Goal: Communication & Community: Answer question/provide support

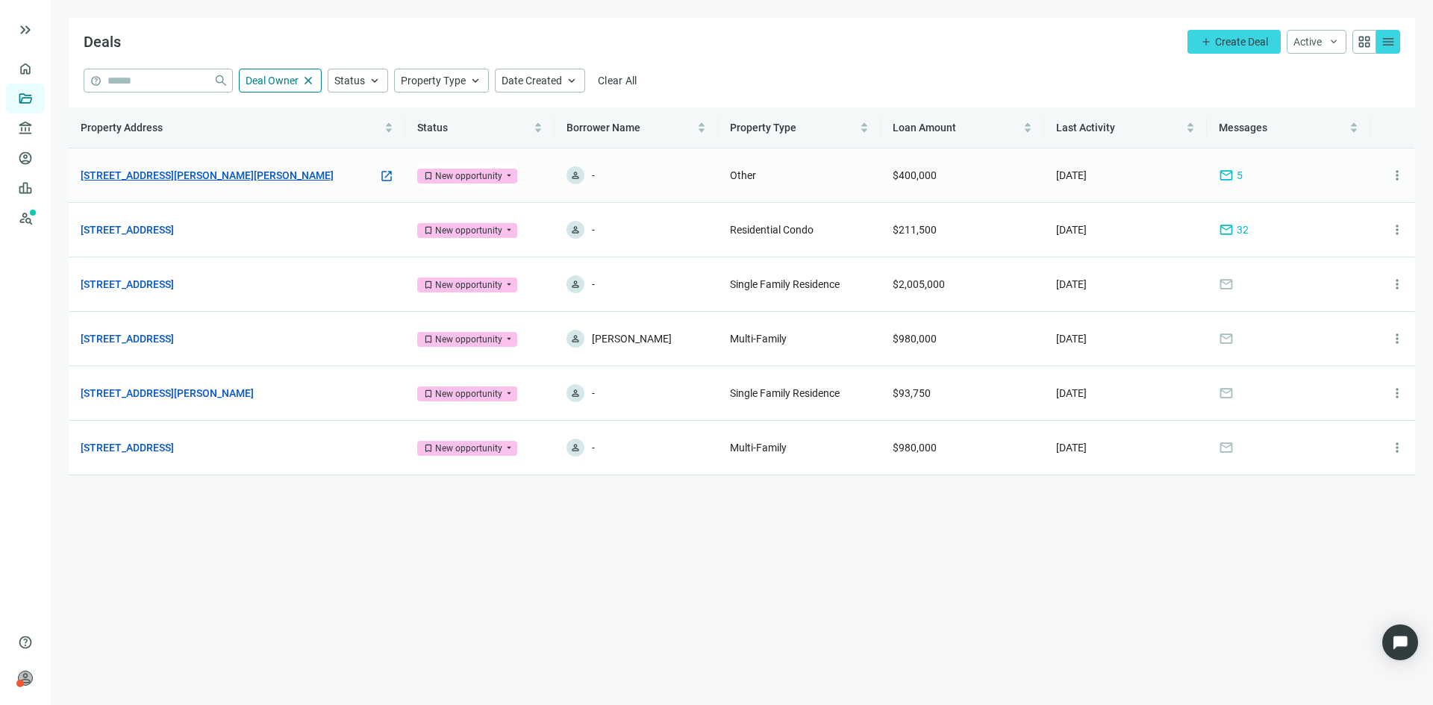
click at [219, 175] on link "[STREET_ADDRESS][PERSON_NAME][PERSON_NAME]" at bounding box center [207, 175] width 253 height 16
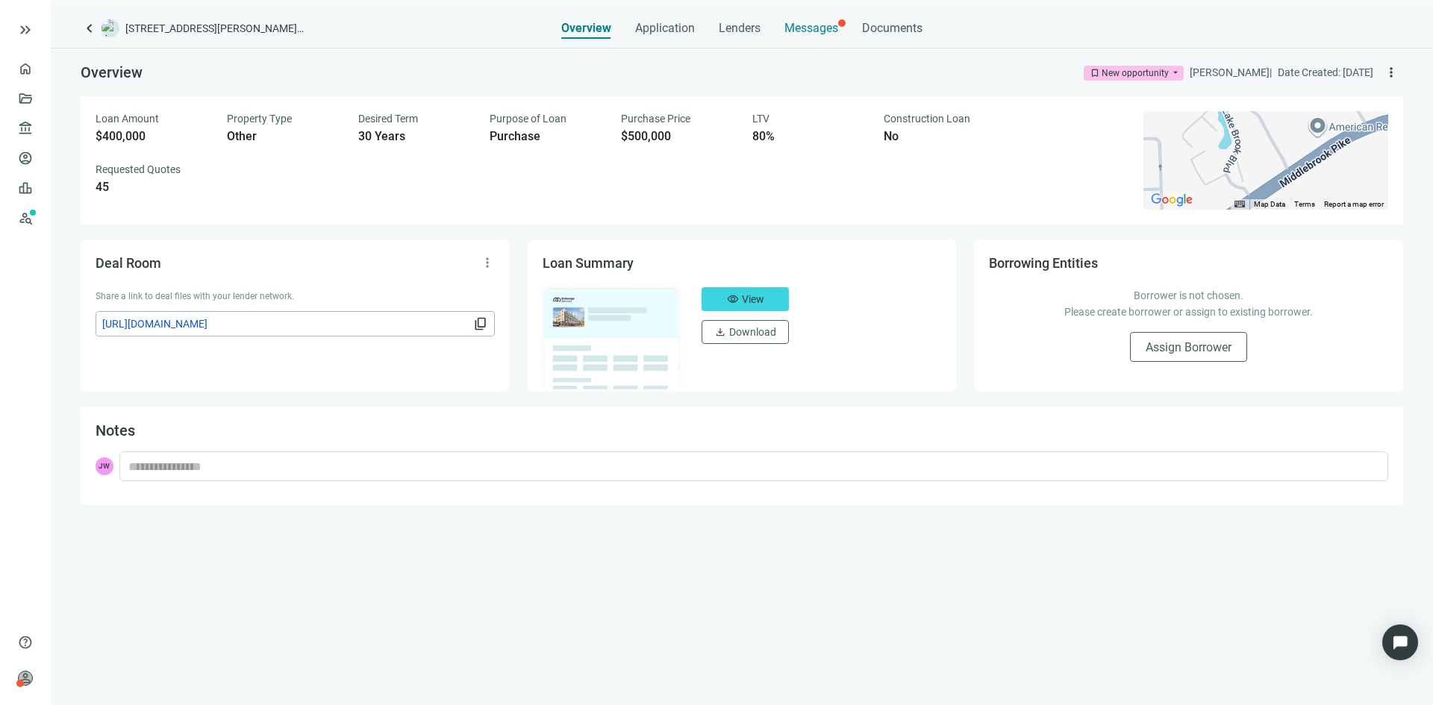
click at [819, 24] on span "Messages" at bounding box center [811, 28] width 54 height 14
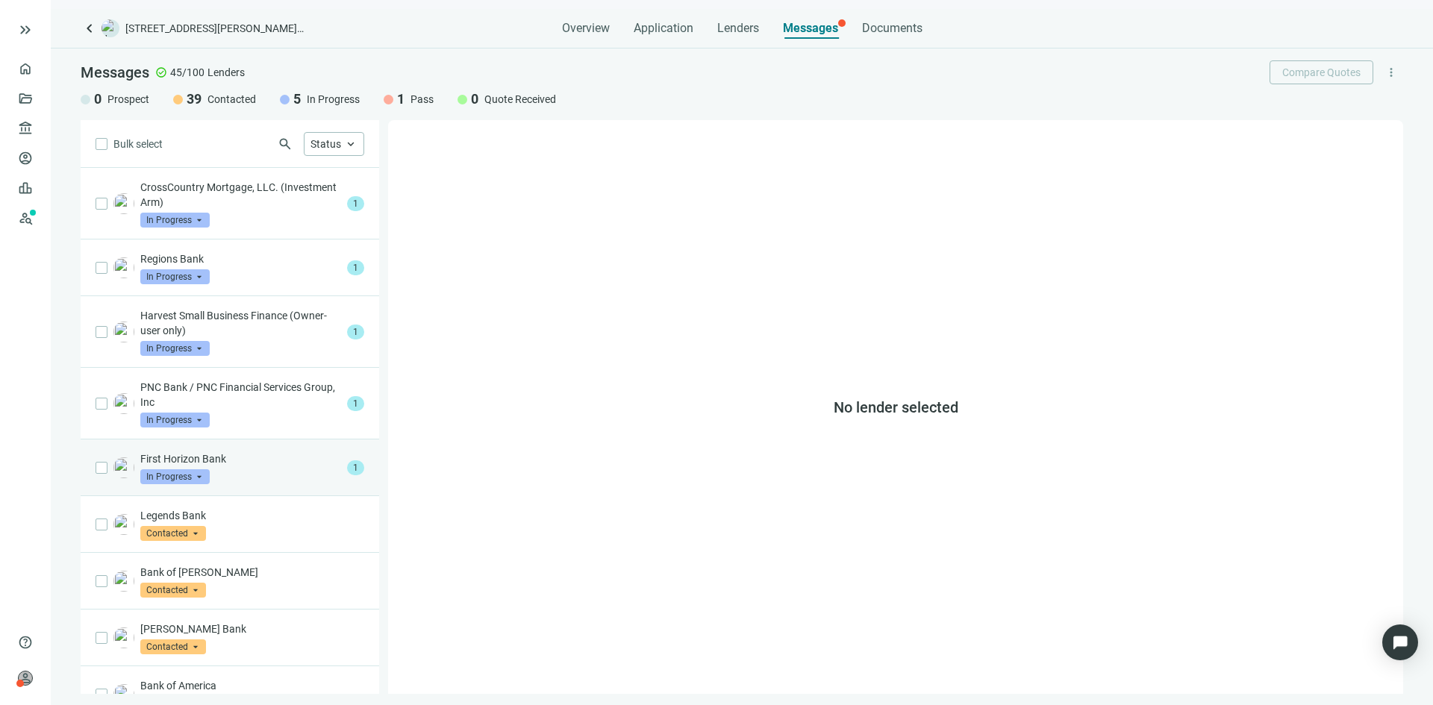
click at [262, 470] on div "First Horizon Bank In Progress arrow_drop_down" at bounding box center [240, 468] width 201 height 33
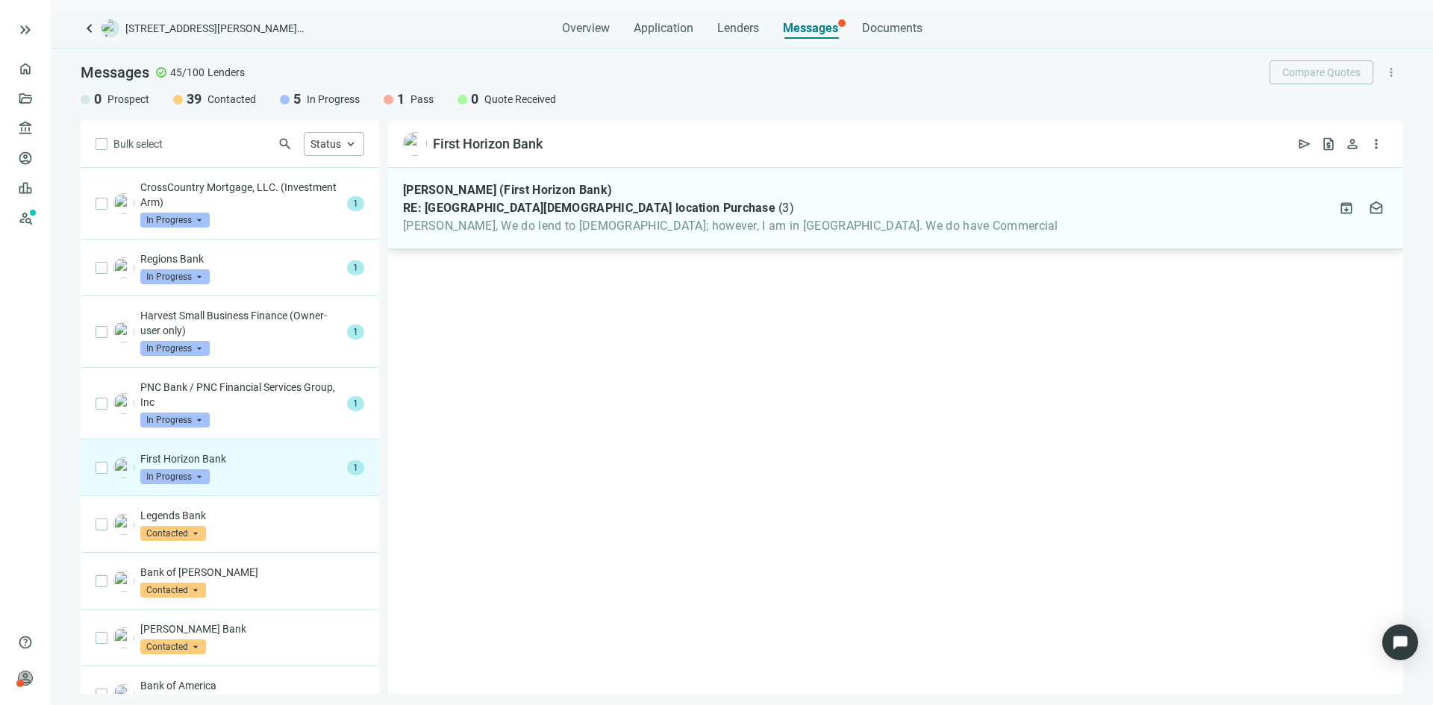
click at [702, 231] on span "[PERSON_NAME], We do lend to [DEMOGRAPHIC_DATA]; however, I am in [GEOGRAPHIC_D…" at bounding box center [730, 226] width 655 height 15
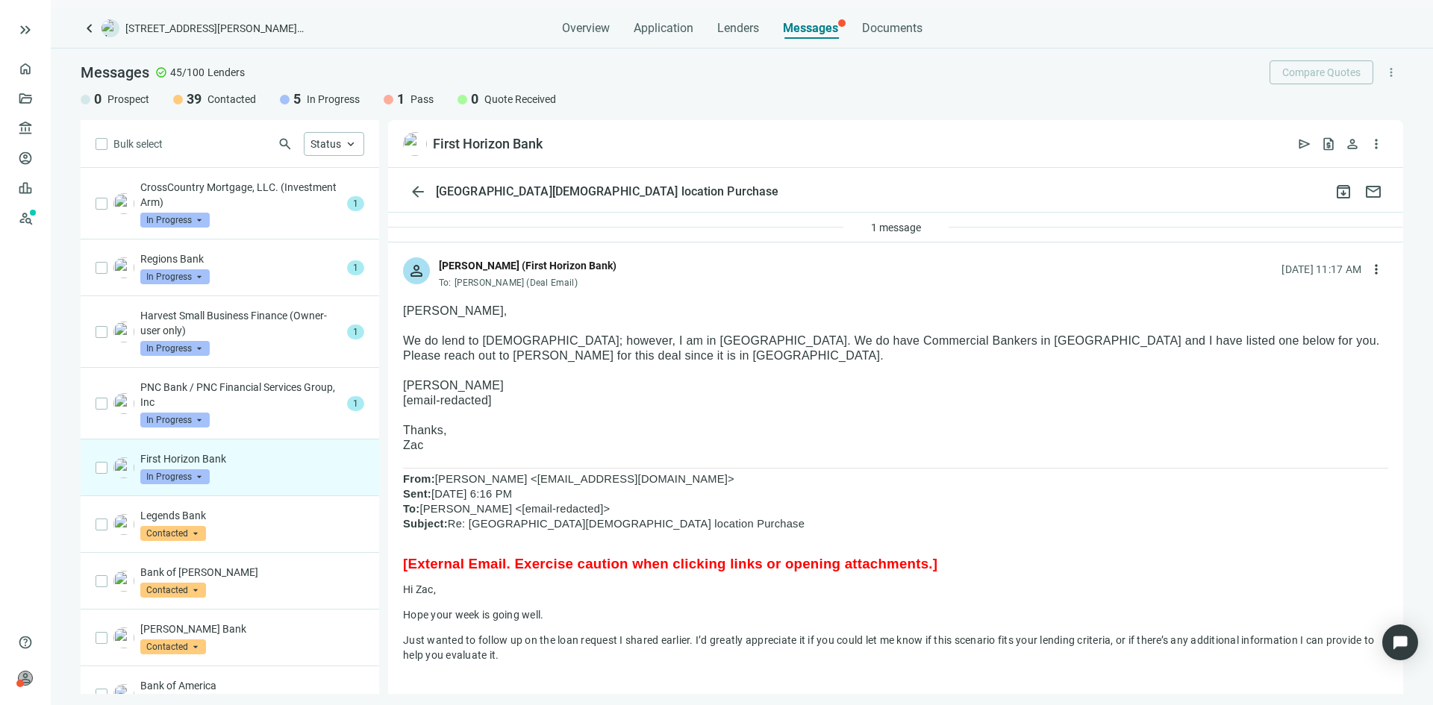
scroll to position [54, 0]
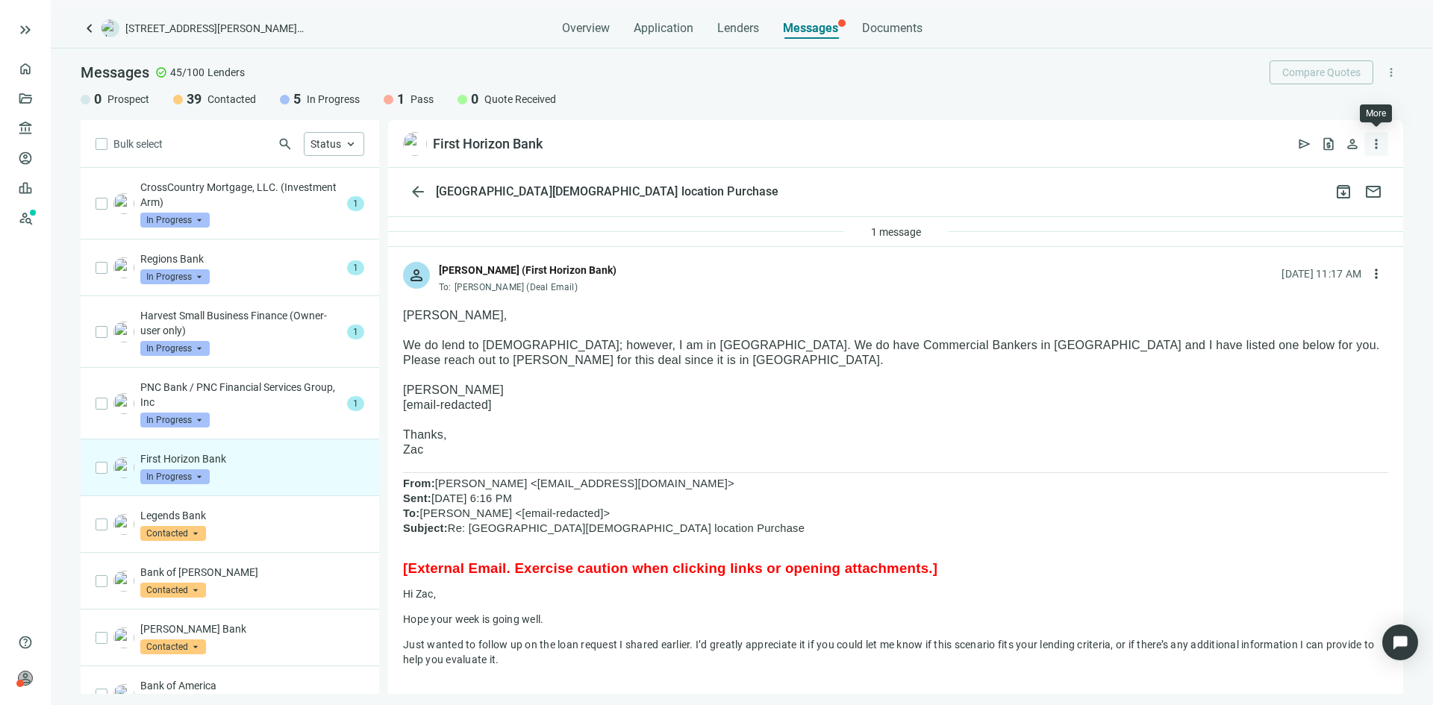
click at [1378, 150] on span "more_vert" at bounding box center [1376, 144] width 15 height 15
click at [1204, 146] on div "First Horizon Bank open_in_new send request_quote person more_vert" at bounding box center [895, 144] width 1015 height 48
click at [1377, 193] on span "mail" at bounding box center [1373, 192] width 18 height 18
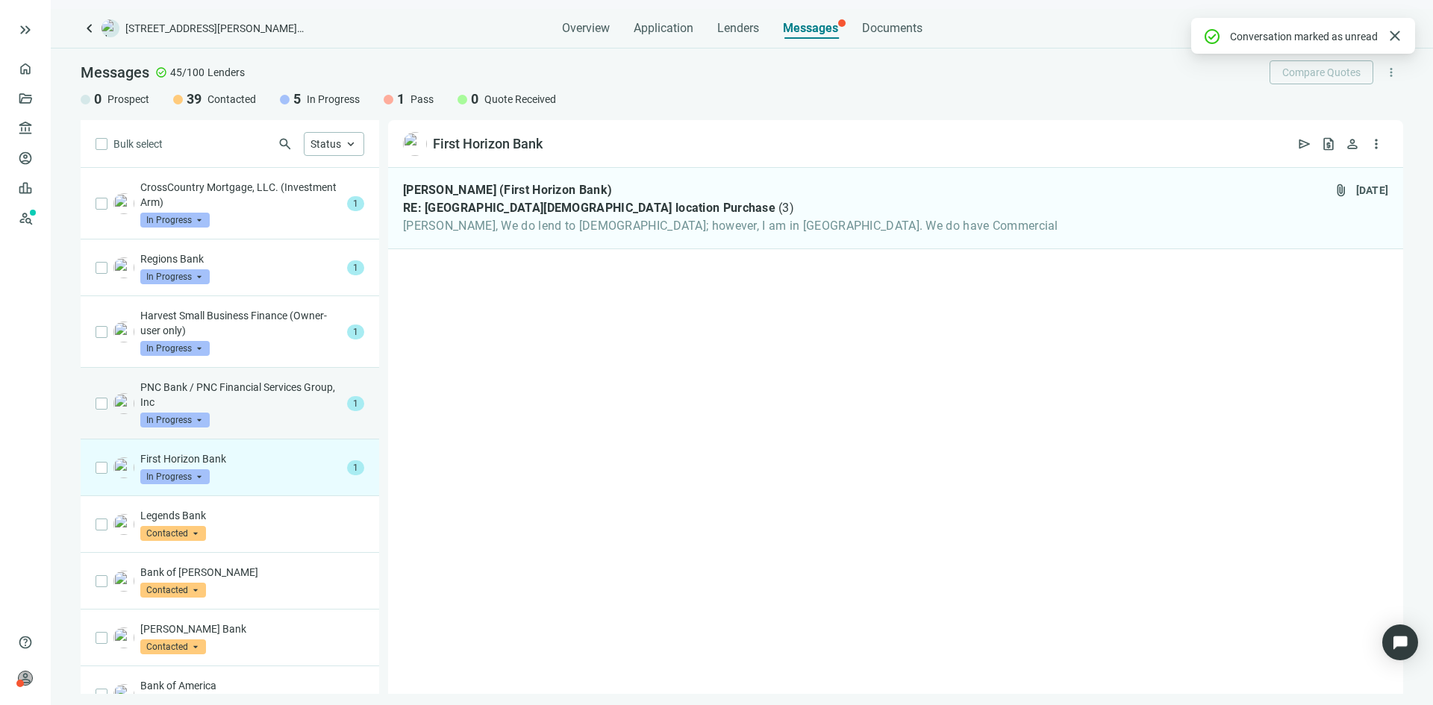
click at [290, 409] on p "PNC Bank / PNC Financial Services Group, Inc" at bounding box center [240, 395] width 201 height 30
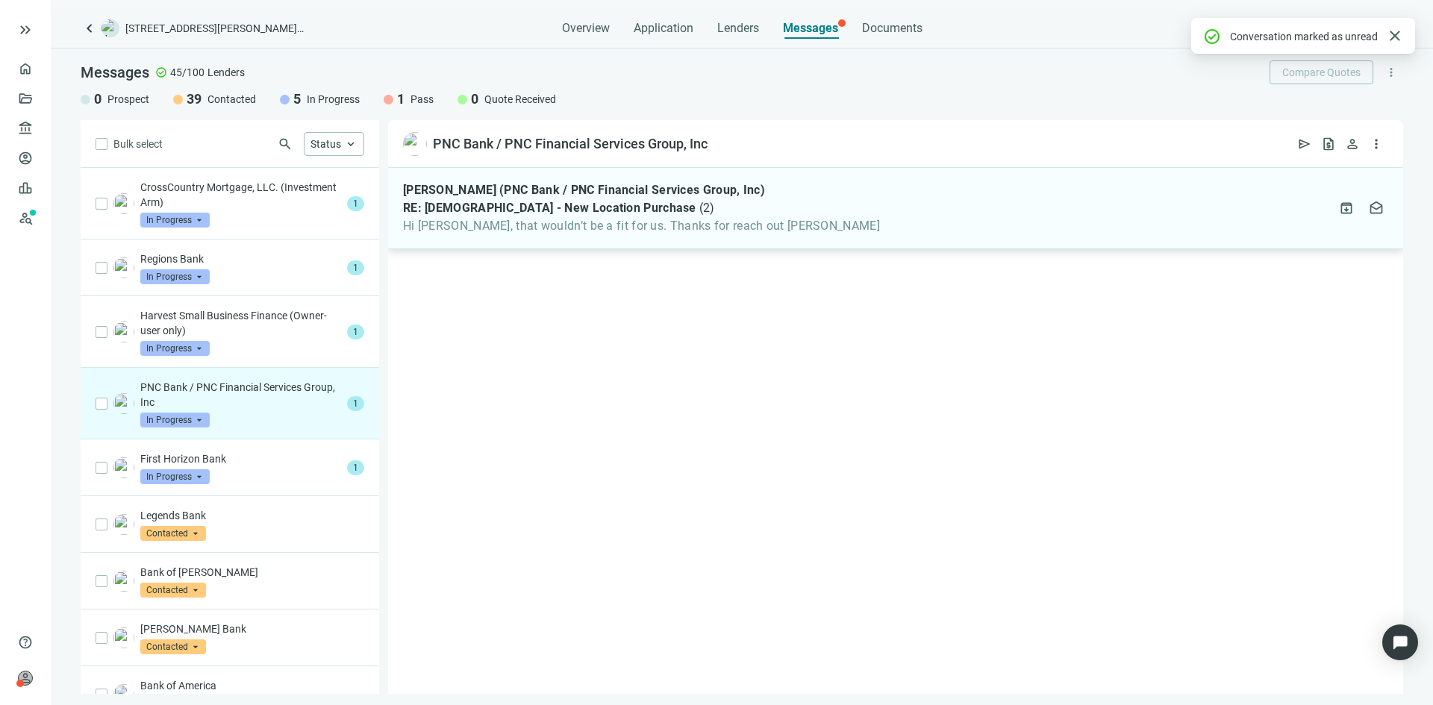
click at [530, 228] on span "Hi [PERSON_NAME], that wouldn’t be a fit for us. Thanks for reach out [PERSON_N…" at bounding box center [641, 226] width 477 height 15
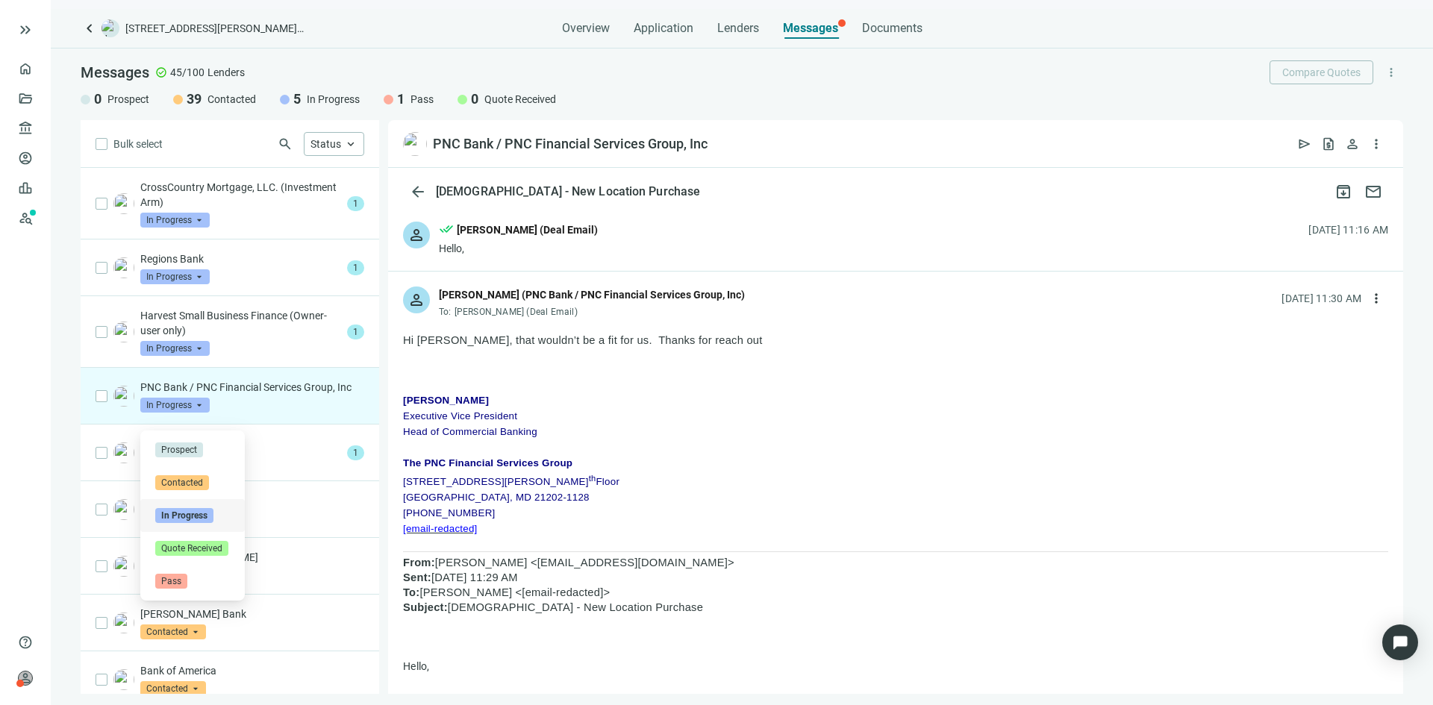
click at [192, 413] on span "In Progress" at bounding box center [174, 405] width 69 height 15
click at [177, 584] on span "Pass" at bounding box center [171, 581] width 32 height 15
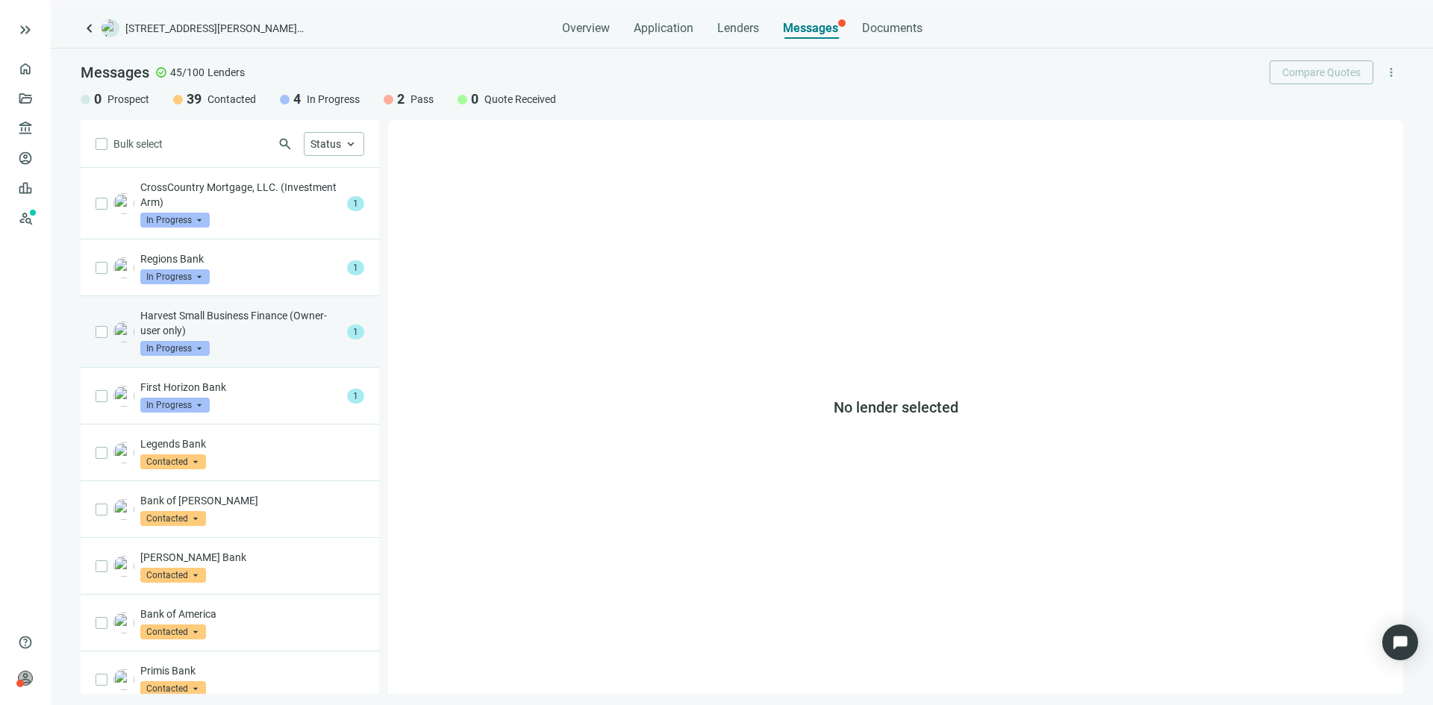
click at [257, 334] on p "Harvest Small Business Finance (Owner-user only)" at bounding box center [240, 323] width 201 height 30
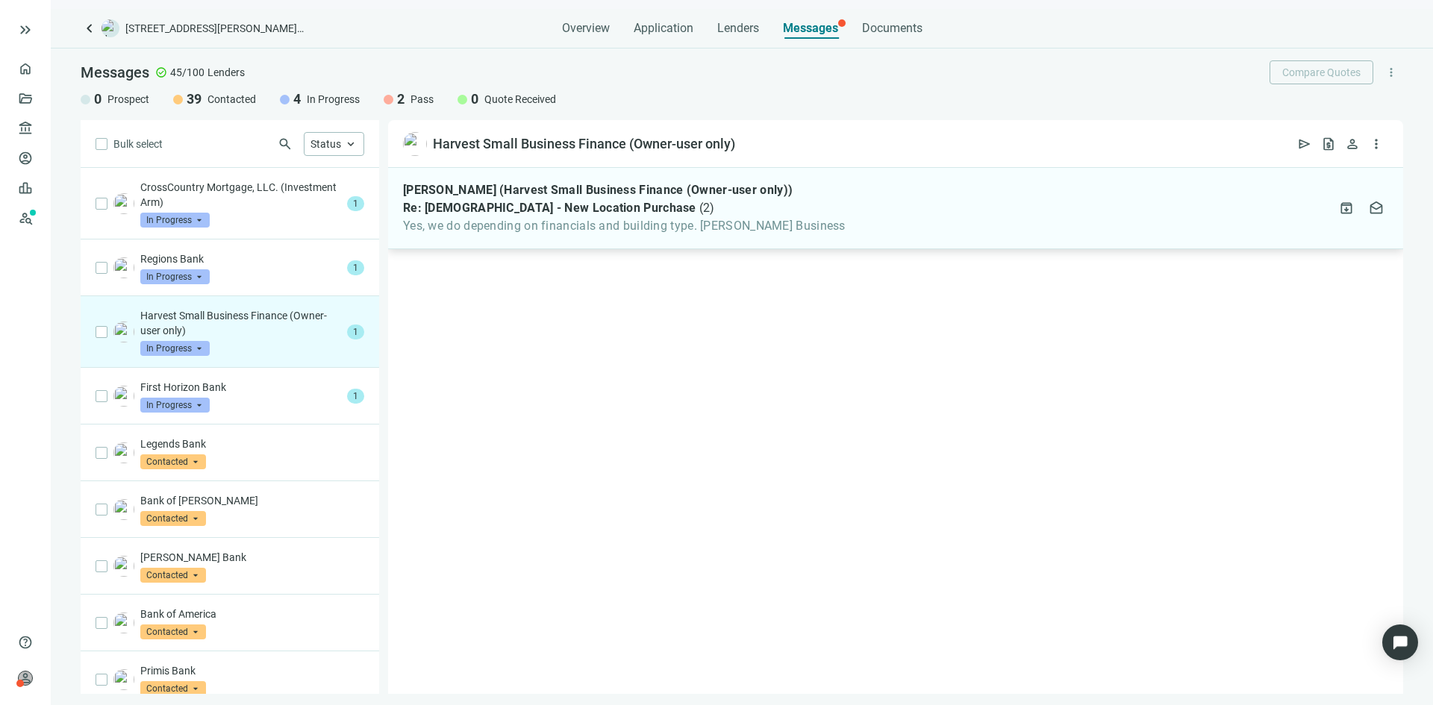
click at [534, 227] on span "Yes, we do depending on financials and building type. [PERSON_NAME] Business" at bounding box center [624, 226] width 443 height 15
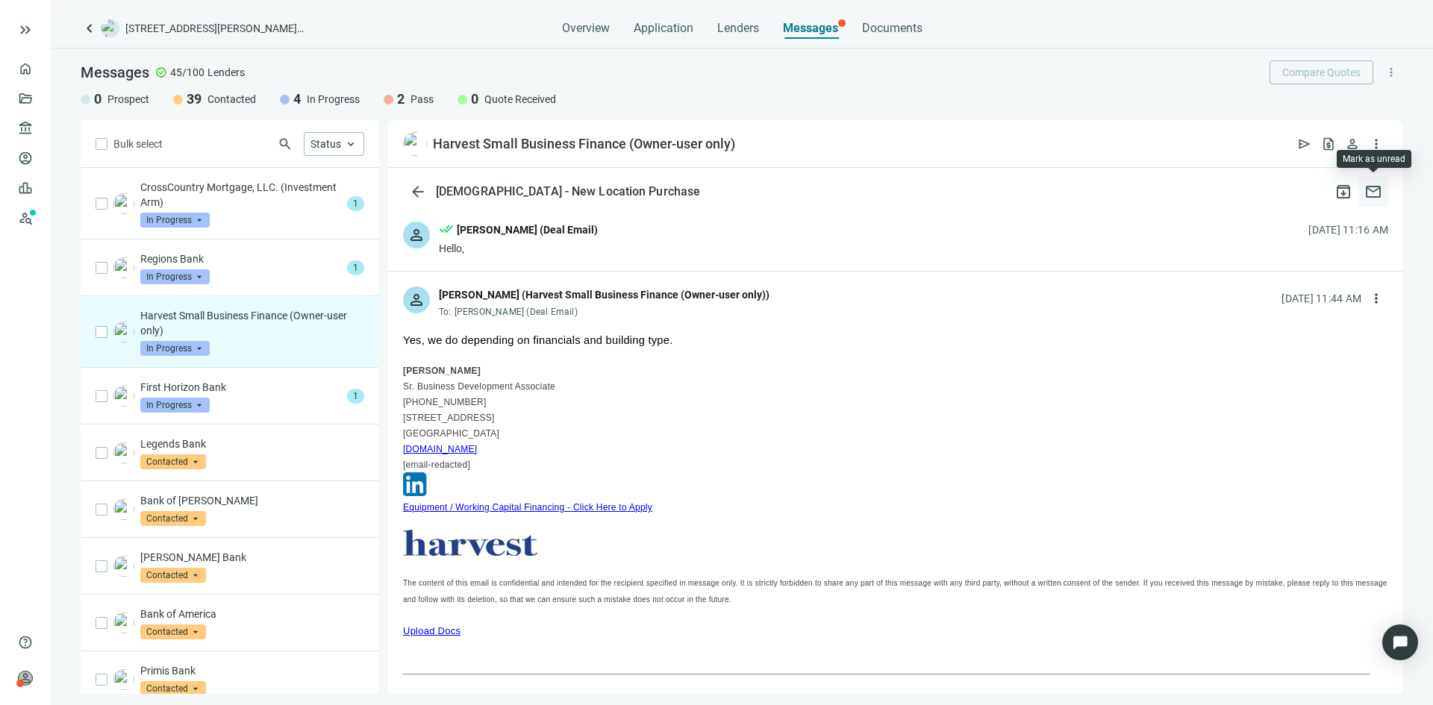
click at [1378, 192] on span "mail" at bounding box center [1373, 192] width 18 height 18
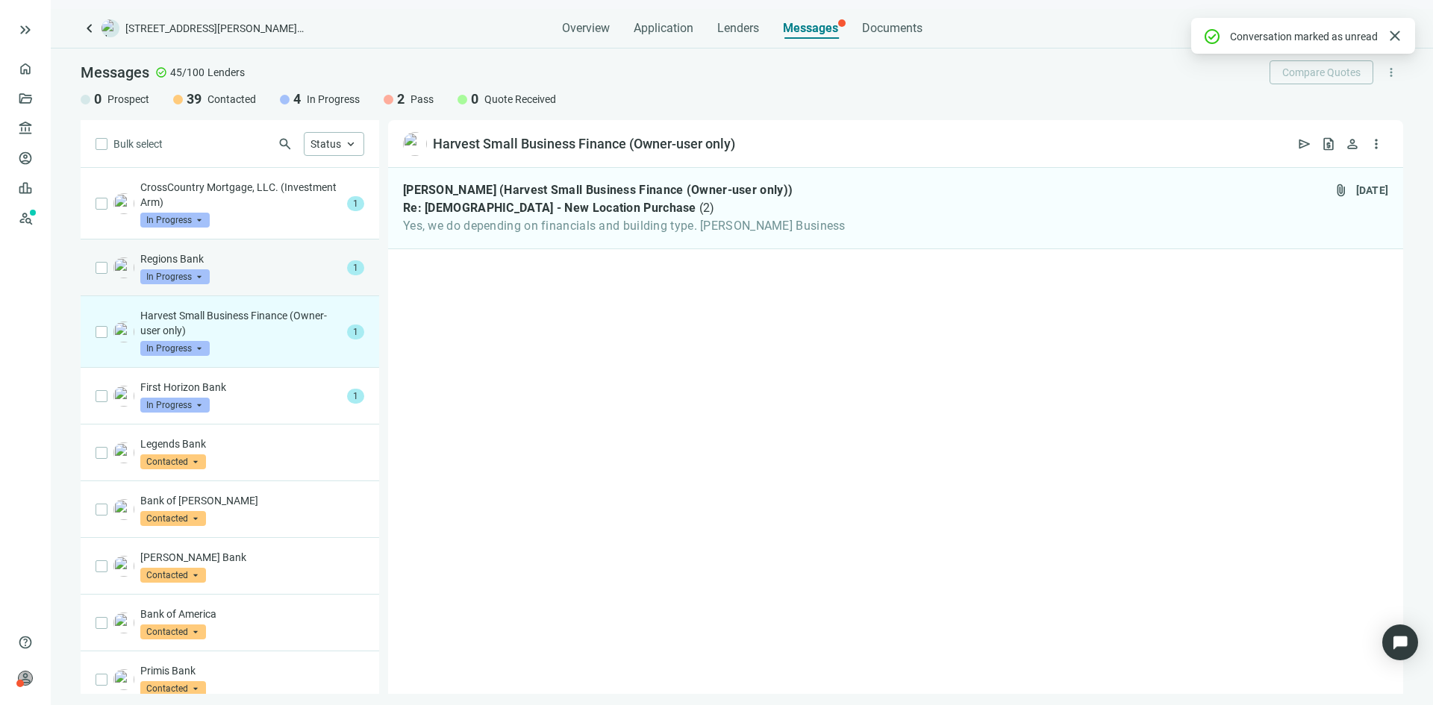
click at [293, 276] on div "Regions Bank In Progress arrow_drop_down" at bounding box center [240, 267] width 201 height 33
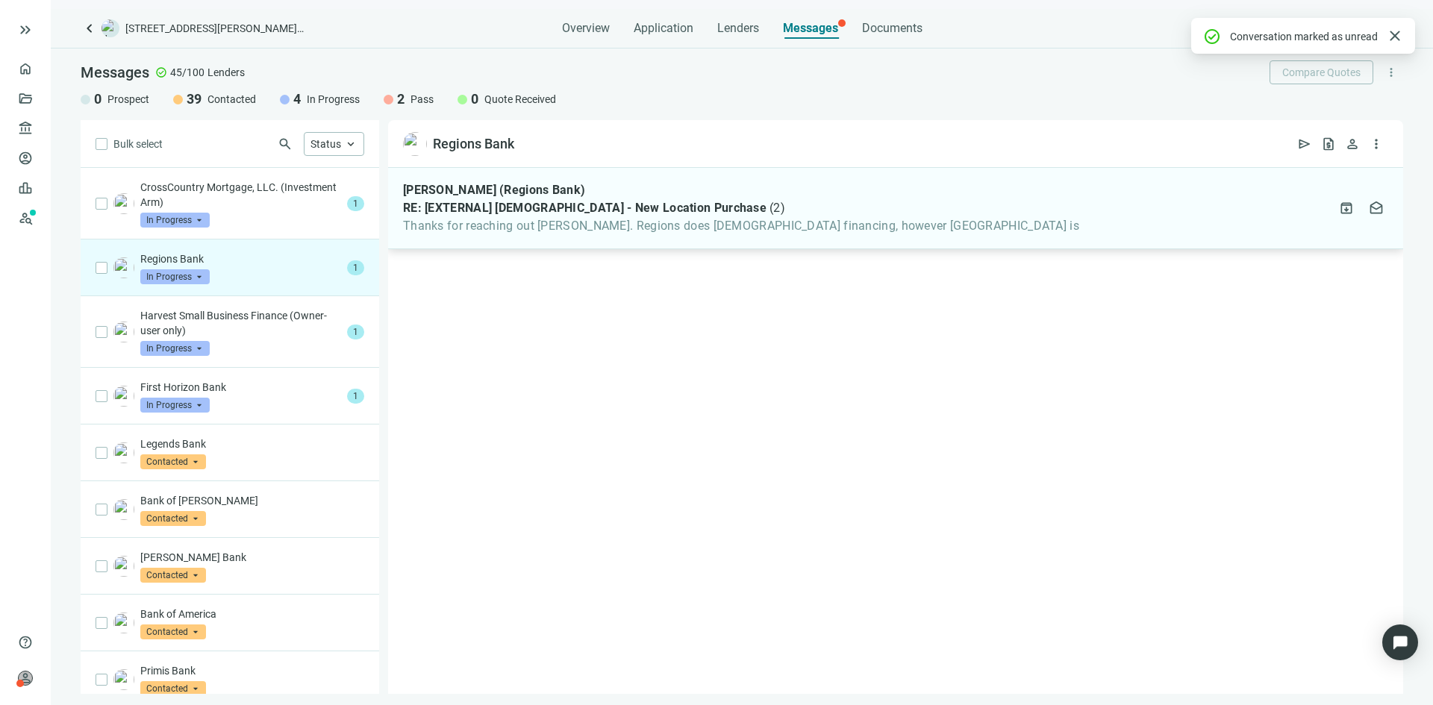
click at [629, 231] on span "Thanks for reaching out [PERSON_NAME]. Regions does [DEMOGRAPHIC_DATA] financin…" at bounding box center [741, 226] width 676 height 15
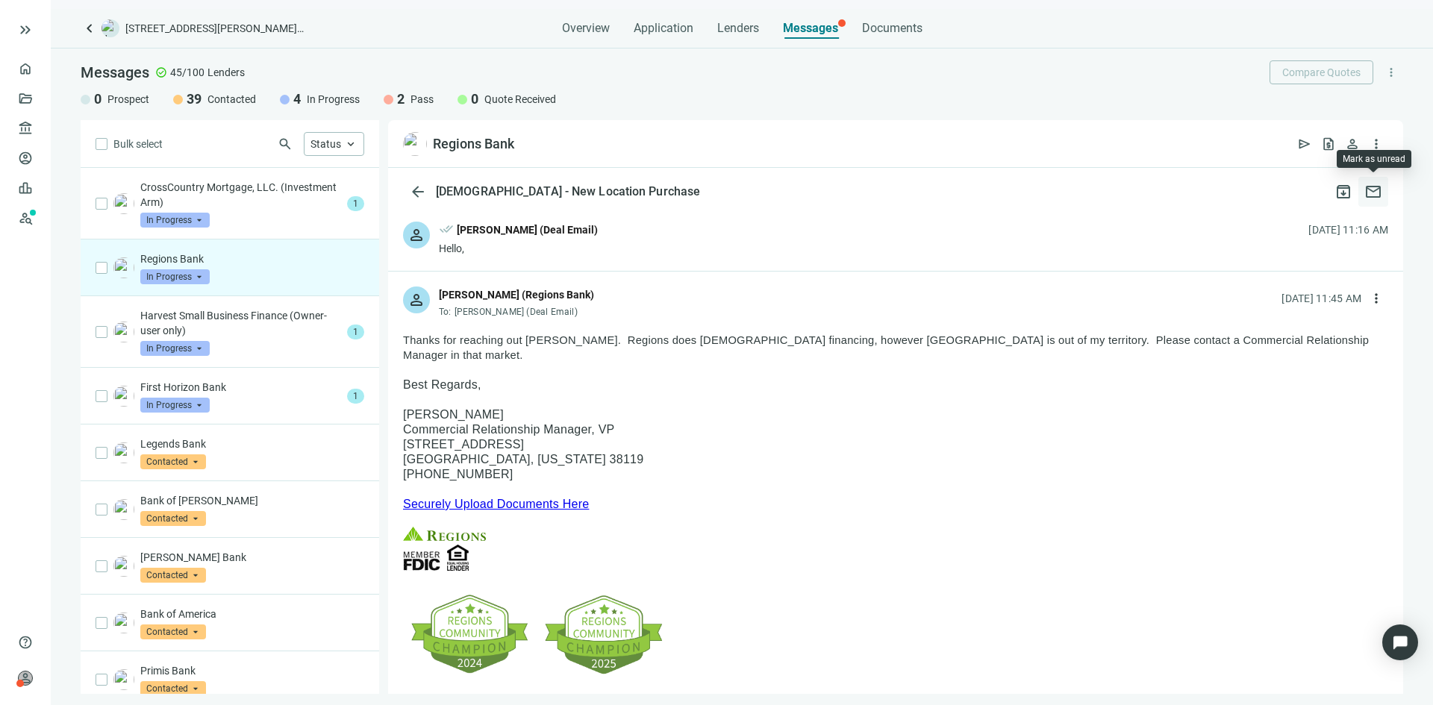
click at [1375, 188] on span "mail" at bounding box center [1373, 192] width 18 height 18
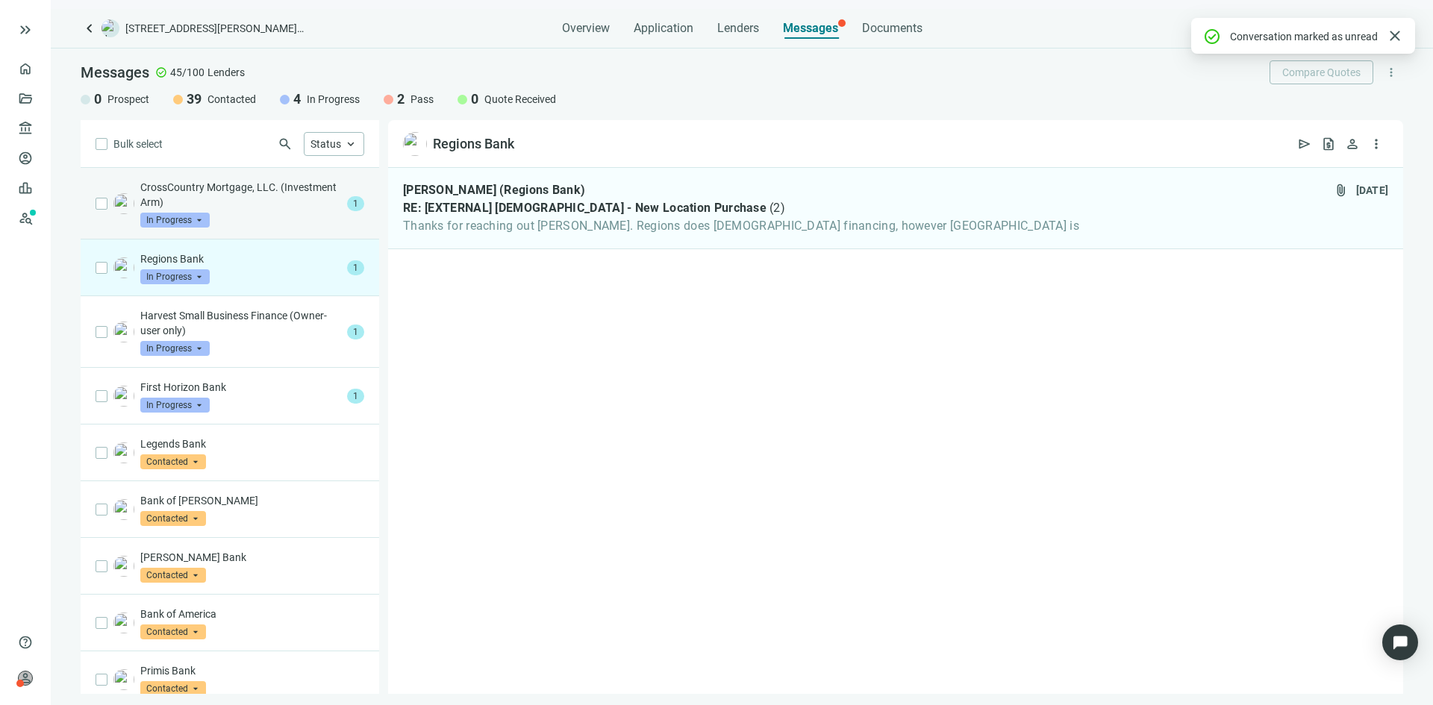
click at [256, 212] on div "CrossCountry Mortgage, LLC. (Investment Arm) In Progress arrow_drop_down" at bounding box center [240, 204] width 201 height 48
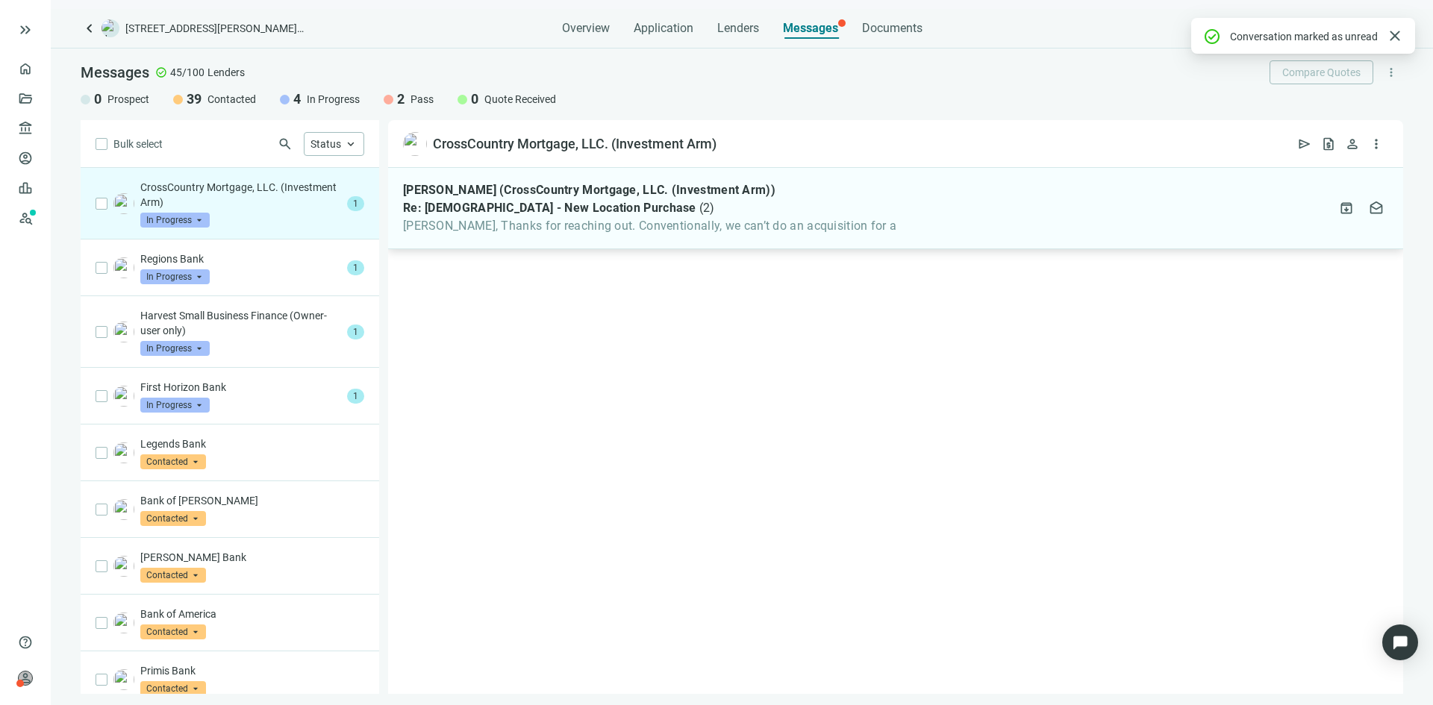
click at [719, 231] on span "[PERSON_NAME], Thanks for reaching out. Conventionally, we can’t do an acquisit…" at bounding box center [649, 226] width 493 height 15
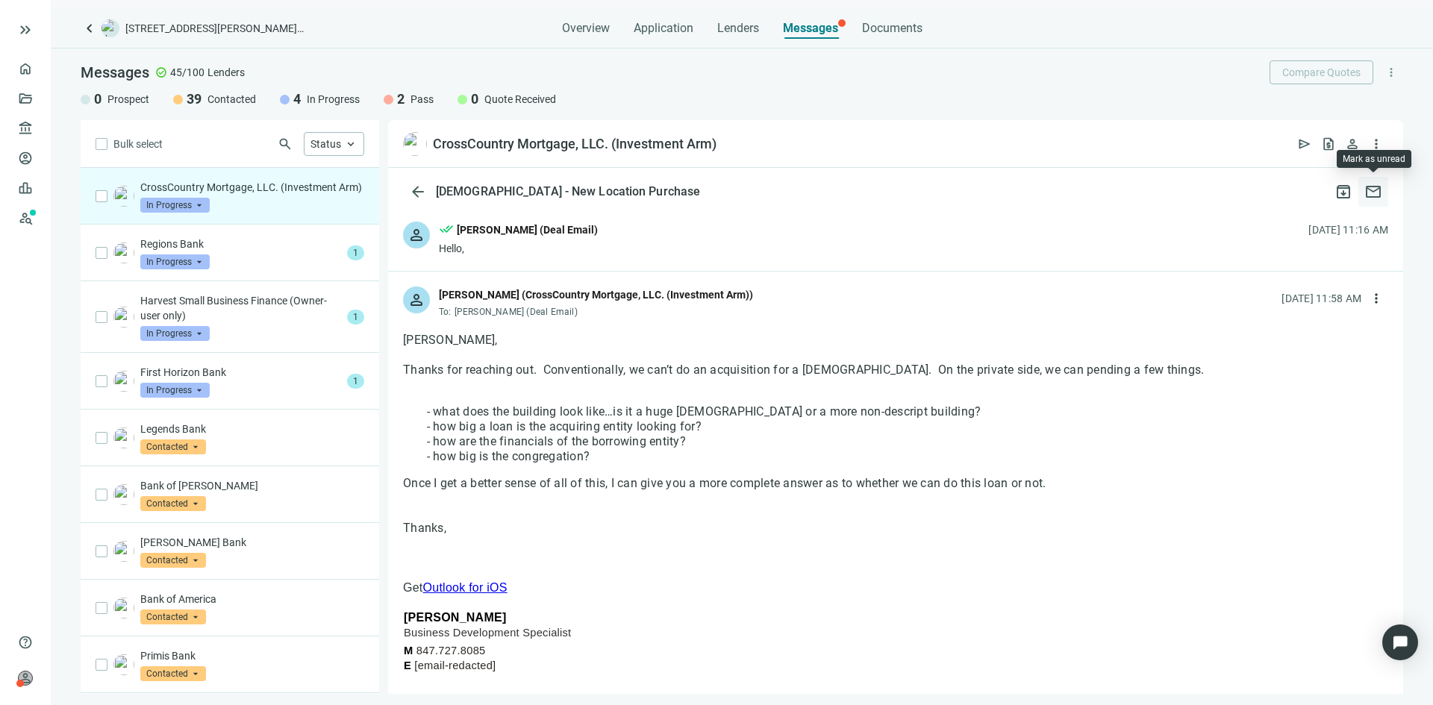
click at [1371, 194] on span "mail" at bounding box center [1373, 192] width 18 height 18
